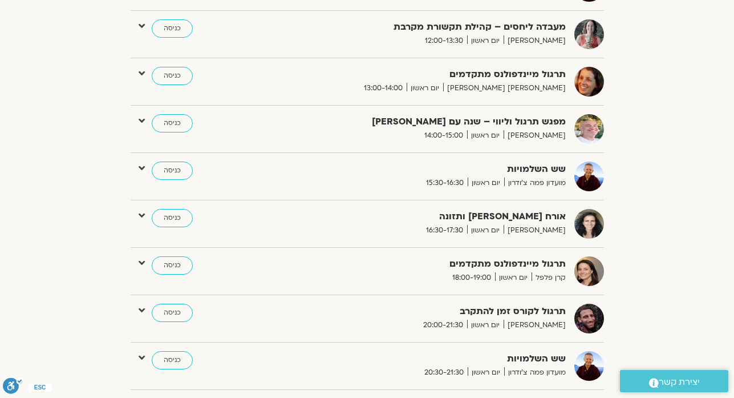
scroll to position [690, 0]
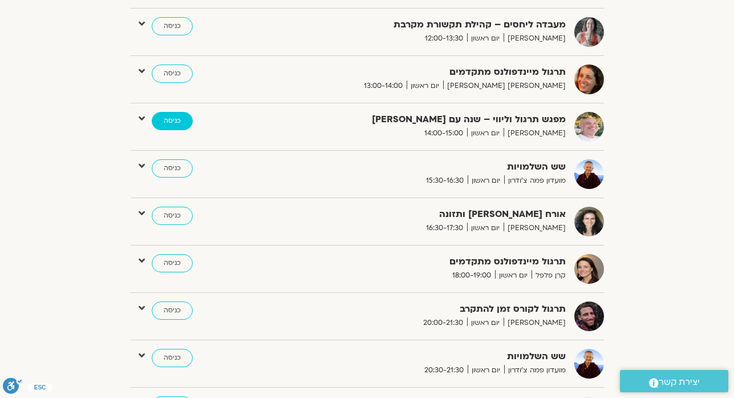
click at [169, 120] on link "כניסה" at bounding box center [172, 121] width 41 height 18
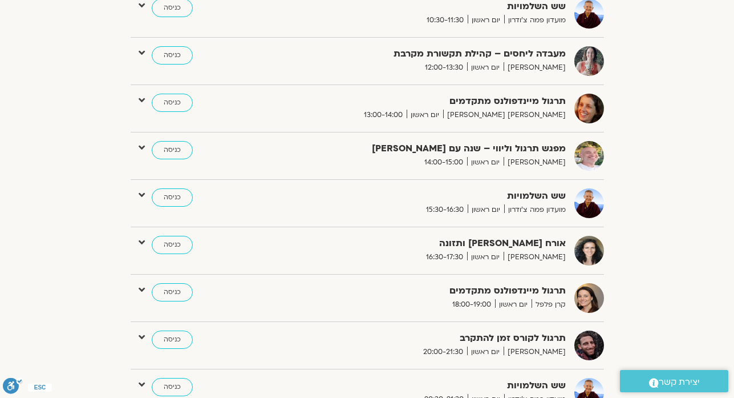
scroll to position [658, 0]
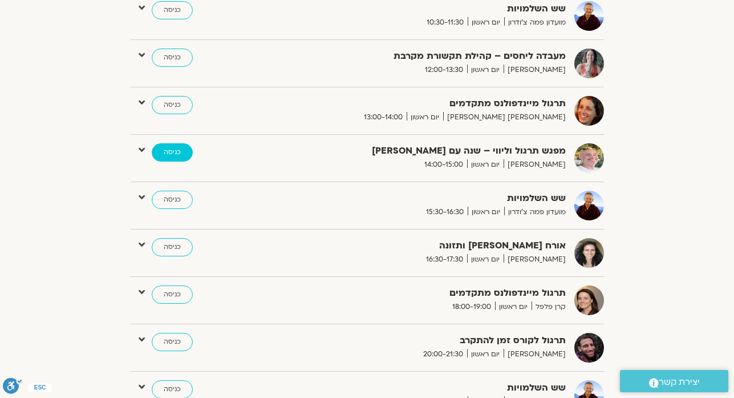
click at [170, 159] on link "כניסה" at bounding box center [172, 152] width 41 height 18
click at [169, 155] on link "כניסה" at bounding box center [172, 152] width 41 height 18
